Goal: Task Accomplishment & Management: Complete application form

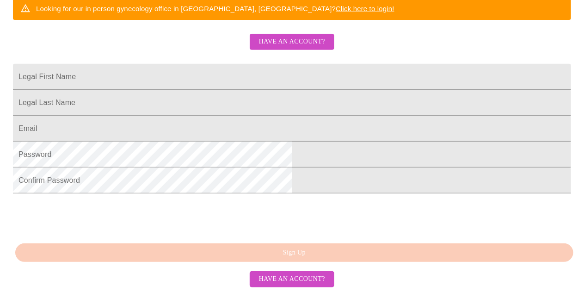
scroll to position [172, 0]
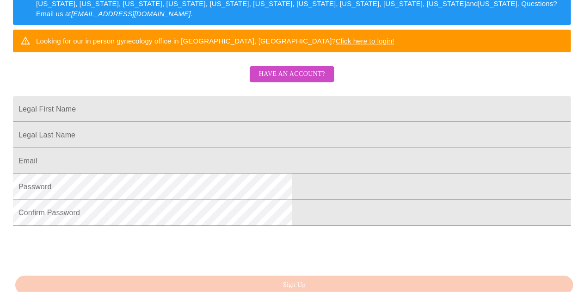
click at [258, 122] on input "Legal First Name" at bounding box center [292, 109] width 558 height 26
type input "Lagenia"
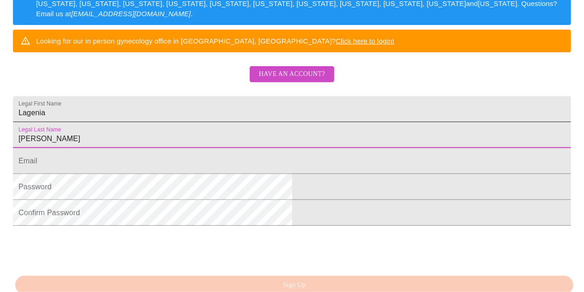
type input "[PERSON_NAME]"
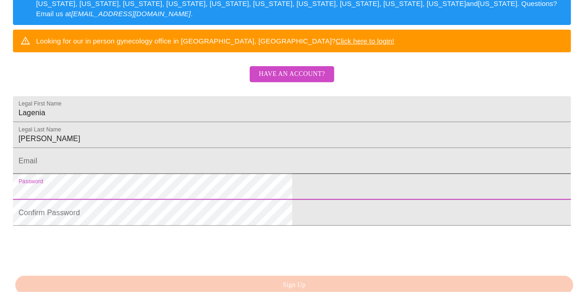
click at [268, 174] on input "Legal First Name" at bounding box center [292, 161] width 558 height 26
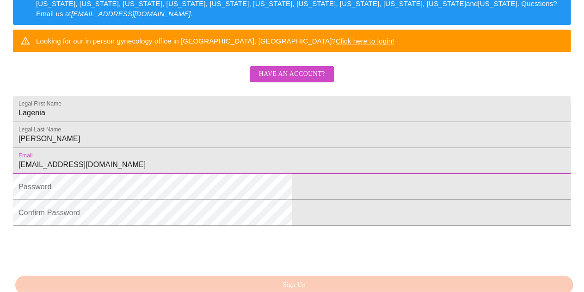
type input "[EMAIL_ADDRESS][DOMAIN_NAME]"
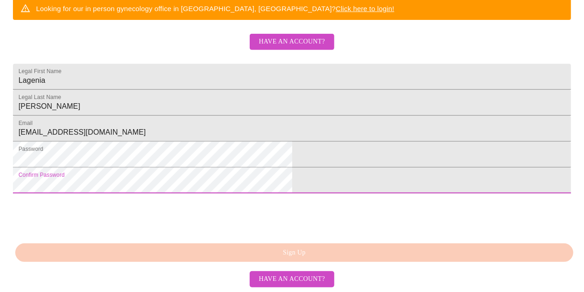
scroll to position [264, 0]
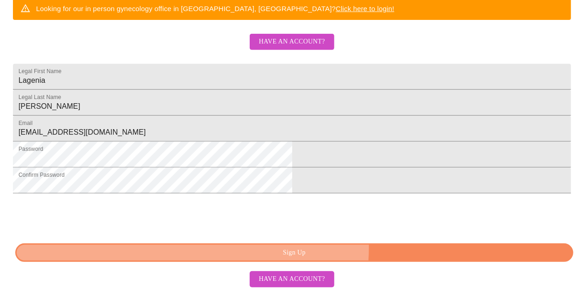
click at [332, 249] on span "Sign Up" at bounding box center [294, 253] width 537 height 12
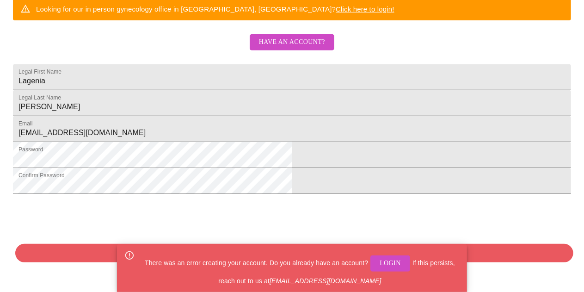
click at [391, 265] on span "Login" at bounding box center [390, 263] width 21 height 12
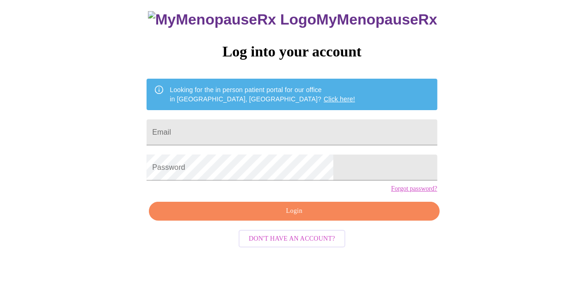
scroll to position [41, 0]
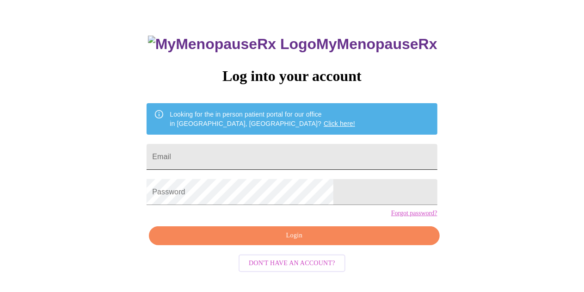
click at [274, 153] on input "Email" at bounding box center [292, 157] width 290 height 26
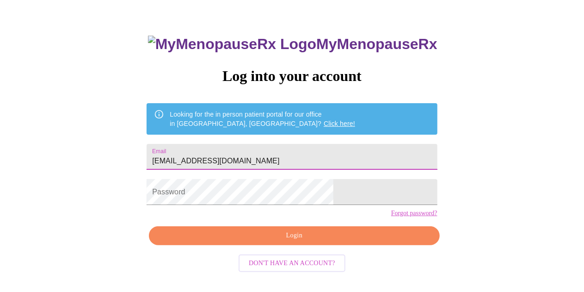
type input "[EMAIL_ADDRESS][DOMAIN_NAME]"
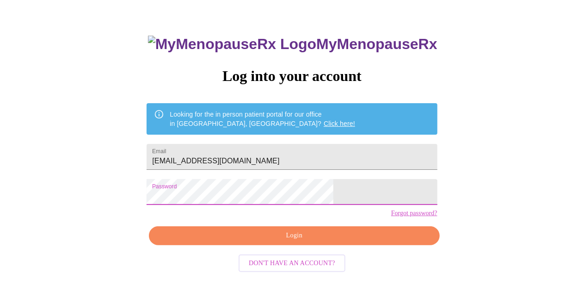
click at [355, 241] on span "Login" at bounding box center [293, 236] width 269 height 12
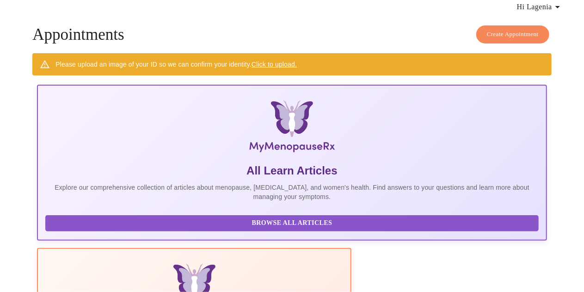
scroll to position [41, 0]
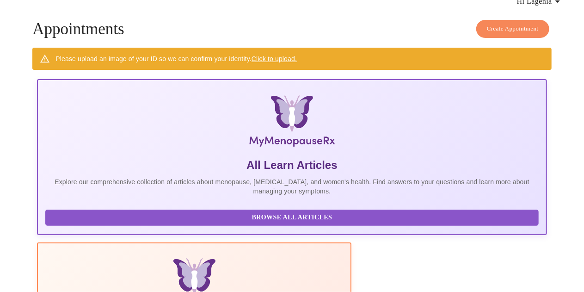
click at [271, 56] on link "Click to upload." at bounding box center [273, 58] width 45 height 7
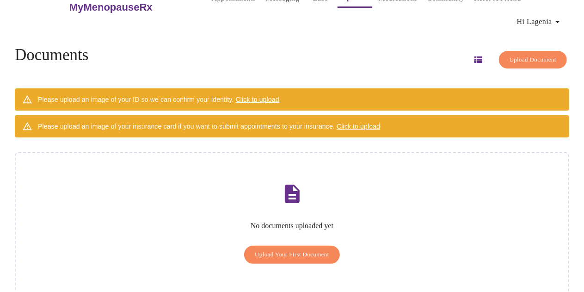
scroll to position [31, 0]
